Goal: Task Accomplishment & Management: Use online tool/utility

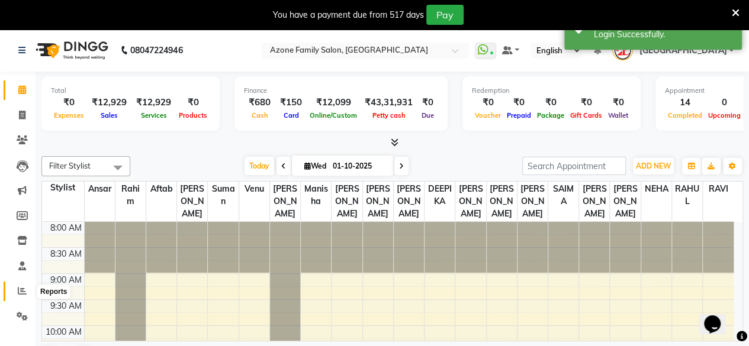
click at [25, 291] on icon at bounding box center [22, 291] width 9 height 9
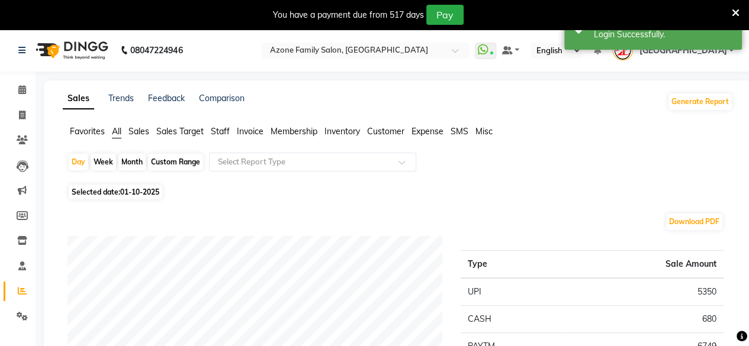
click at [127, 158] on div "Month" at bounding box center [131, 162] width 27 height 17
select select "10"
select select "2025"
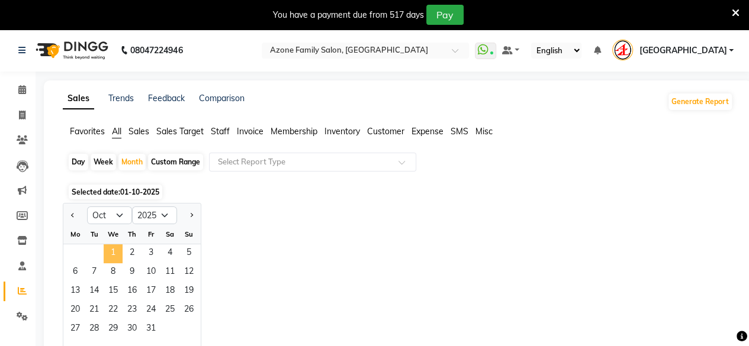
click at [107, 249] on span "1" at bounding box center [113, 254] width 19 height 19
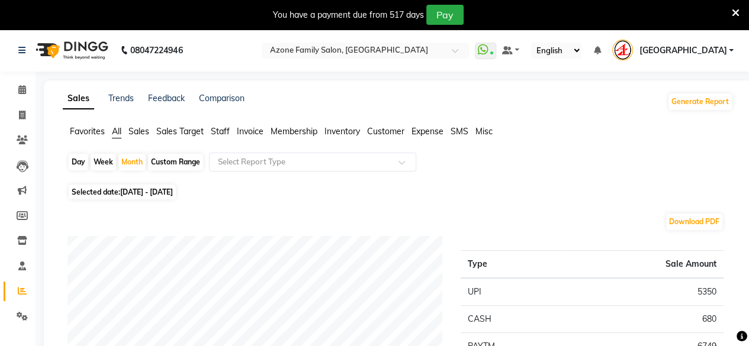
click at [135, 194] on span "[DATE] - [DATE]" at bounding box center [146, 192] width 53 height 9
select select "10"
select select "2025"
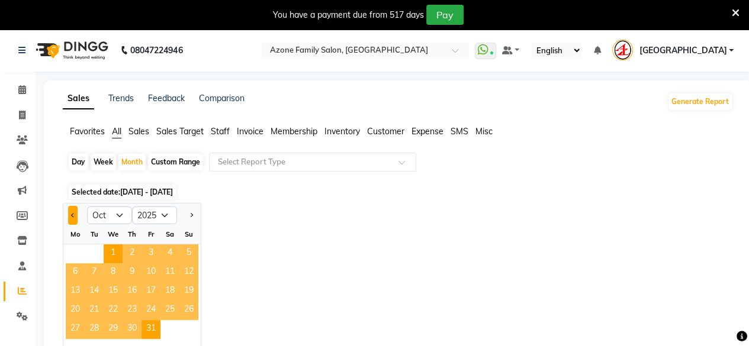
click at [74, 216] on button "Previous month" at bounding box center [72, 215] width 9 height 19
select select "9"
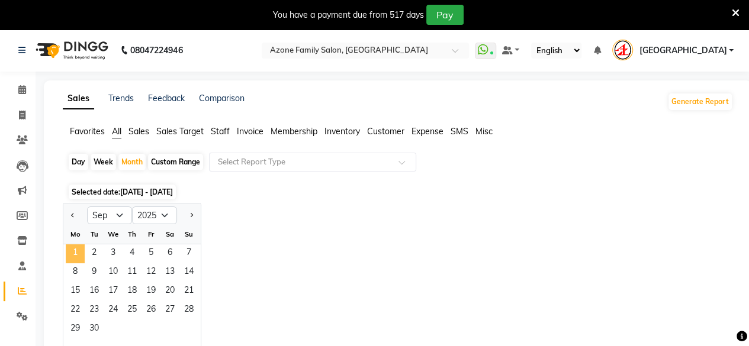
click at [75, 248] on span "1" at bounding box center [75, 254] width 19 height 19
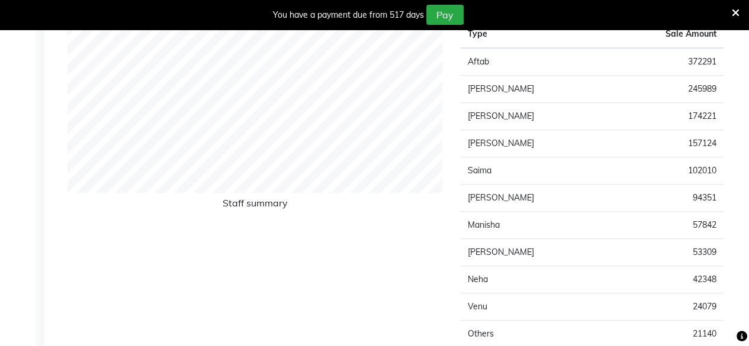
scroll to position [474, 0]
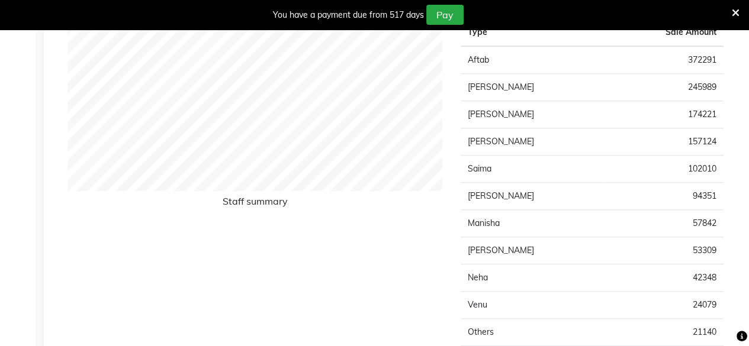
click at [75, 248] on div "Staff summary" at bounding box center [255, 193] width 393 height 379
click at [95, 222] on div "Staff summary" at bounding box center [255, 192] width 393 height 379
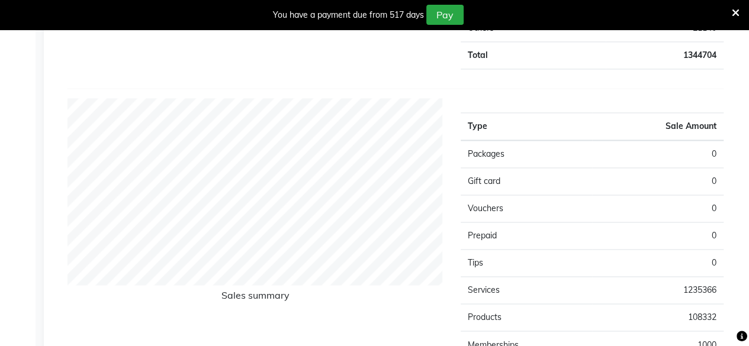
scroll to position [1081, 0]
